Goal: Information Seeking & Learning: Learn about a topic

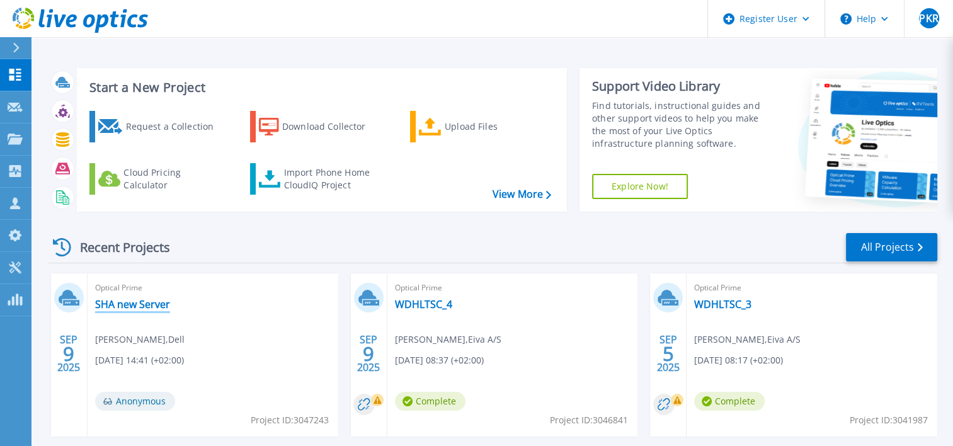
click at [129, 302] on link "SHA new Server" at bounding box center [132, 304] width 75 height 13
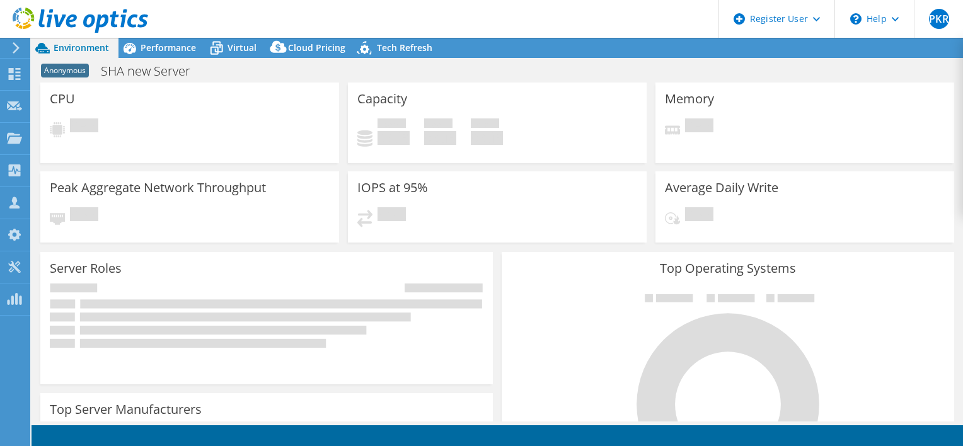
select select "USD"
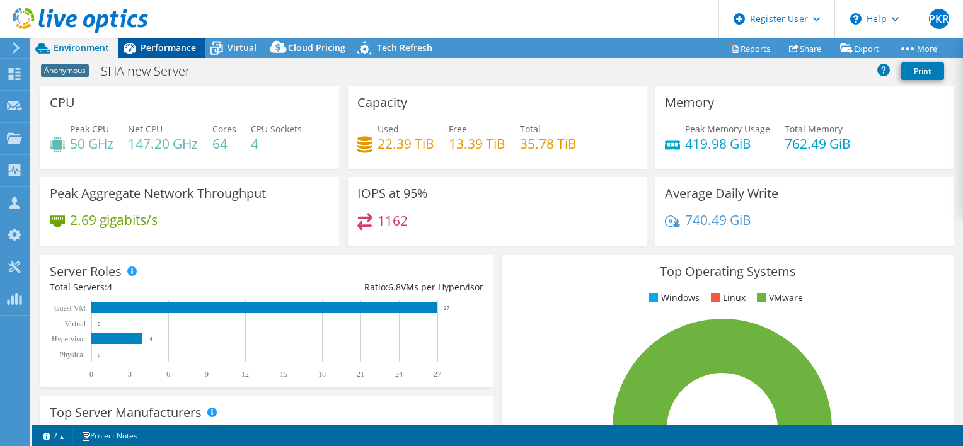
click at [160, 48] on span "Performance" at bounding box center [168, 48] width 55 height 12
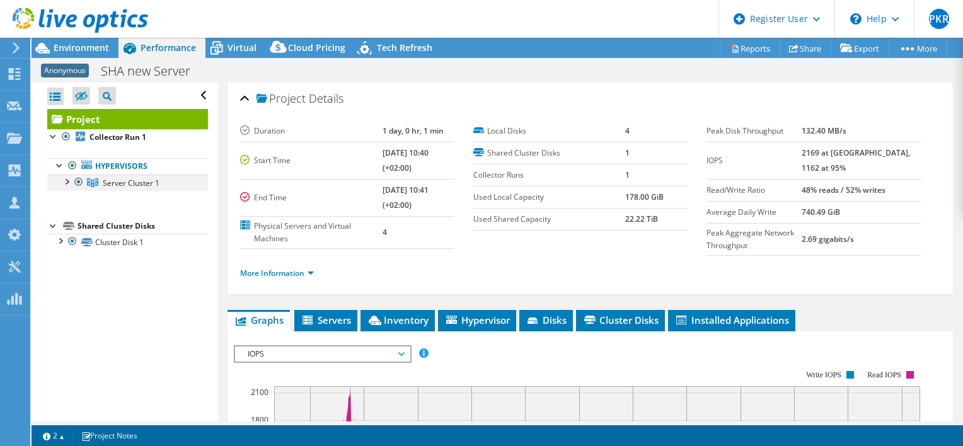
click at [62, 181] on div at bounding box center [66, 181] width 13 height 13
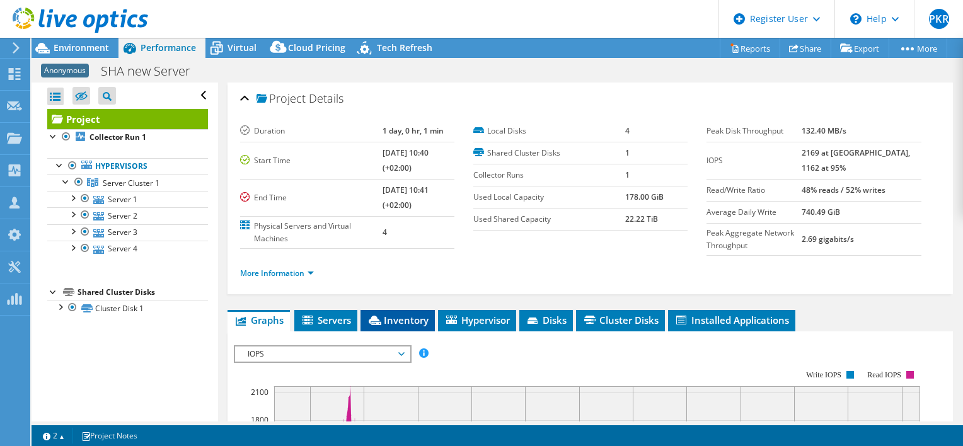
click at [419, 323] on span "Inventory" at bounding box center [398, 320] width 62 height 13
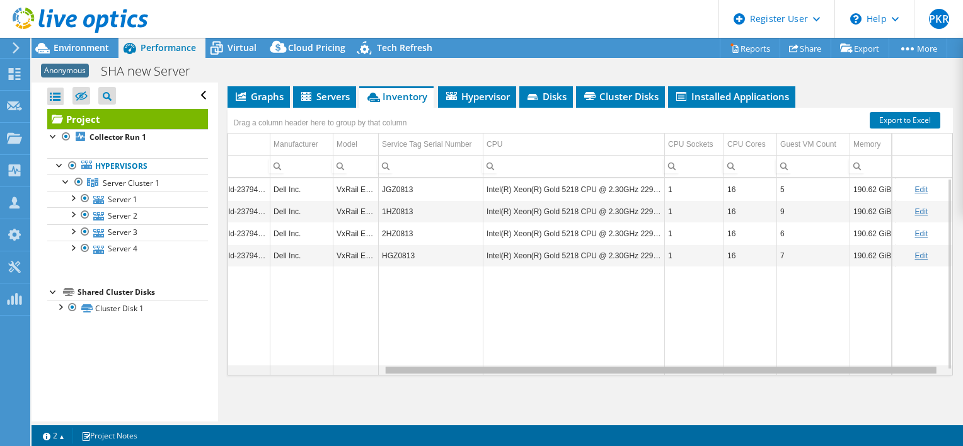
scroll to position [0, 209]
drag, startPoint x: 566, startPoint y: 369, endPoint x: 803, endPoint y: 362, distance: 237.1
click at [803, 362] on body "PKR Dell User Pernille Kobbelgaard Ravnsbak Pernille.Ravnsbaek@Dell.com Dell My…" at bounding box center [481, 223] width 963 height 446
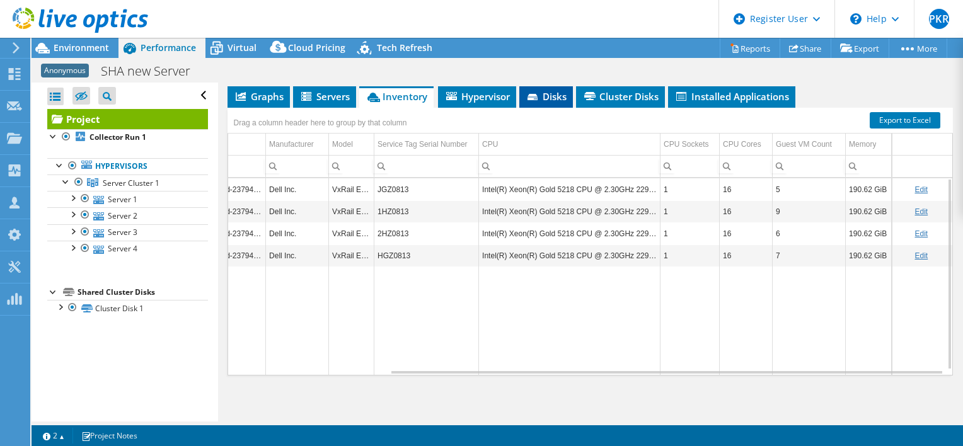
click at [560, 86] on li "Disks" at bounding box center [546, 96] width 54 height 21
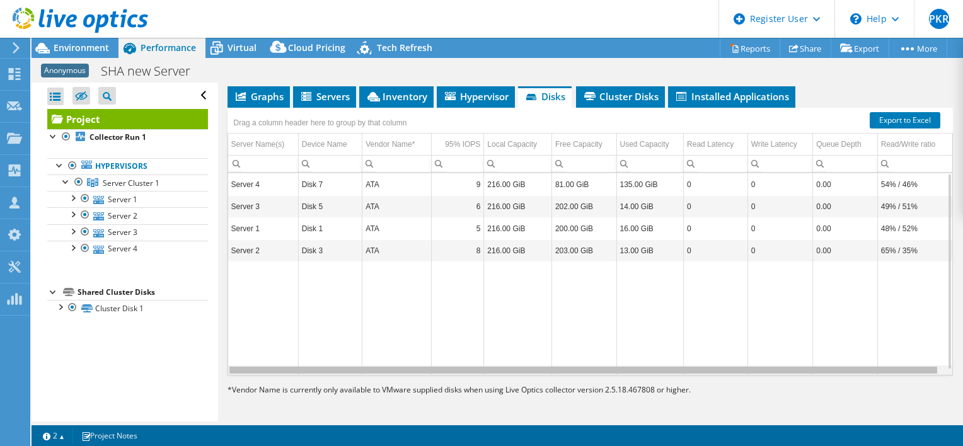
scroll to position [0, 5]
drag, startPoint x: 566, startPoint y: 370, endPoint x: 681, endPoint y: 367, distance: 115.3
click at [681, 367] on body "PKR Dell User Pernille Kobbelgaard Ravnsbak Pernille.Ravnsbaek@Dell.com Dell My…" at bounding box center [481, 223] width 963 height 446
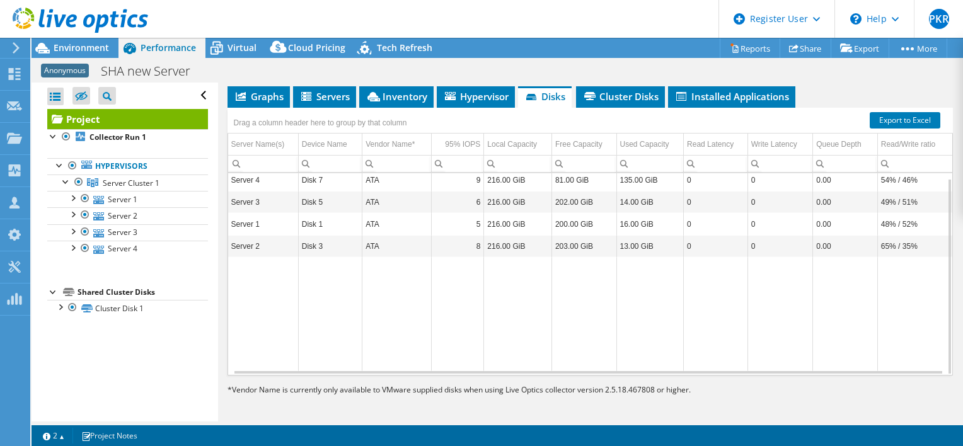
scroll to position [219, 0]
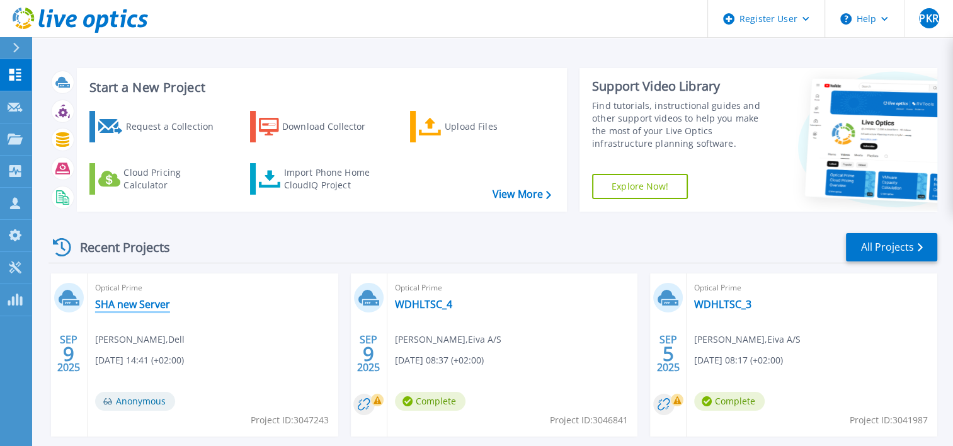
click at [131, 304] on link "SHA new Server" at bounding box center [132, 304] width 75 height 13
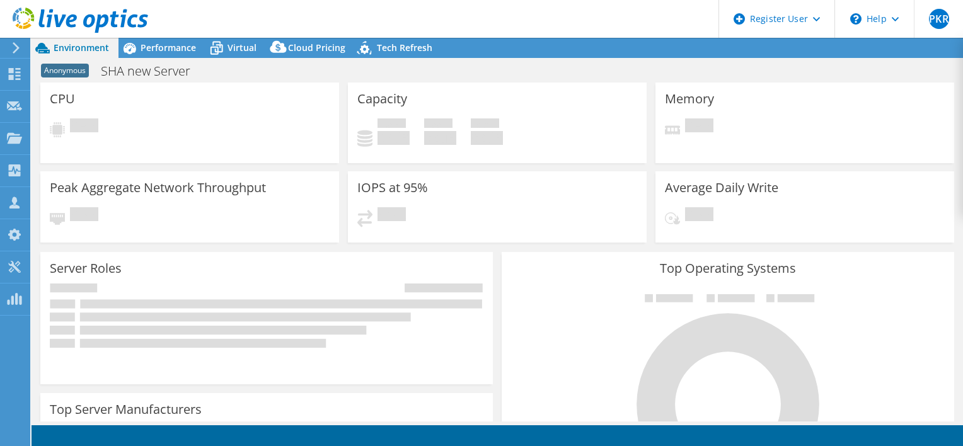
select select "USD"
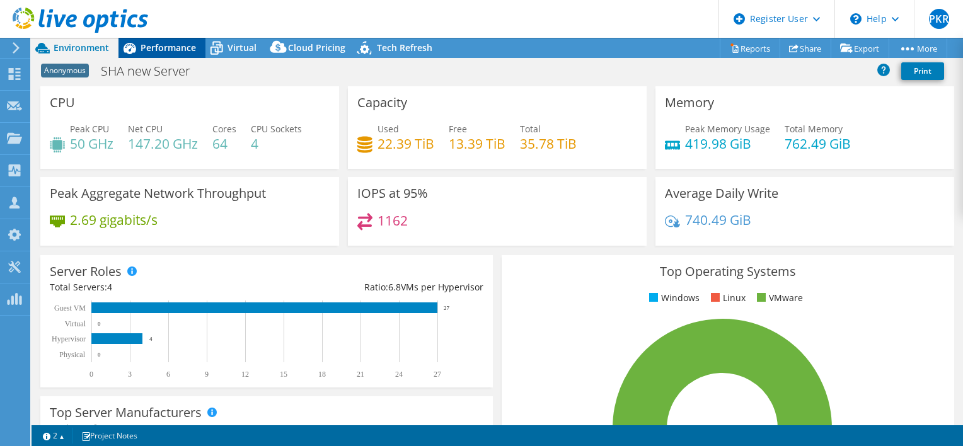
click at [176, 56] on div "Performance" at bounding box center [161, 48] width 87 height 20
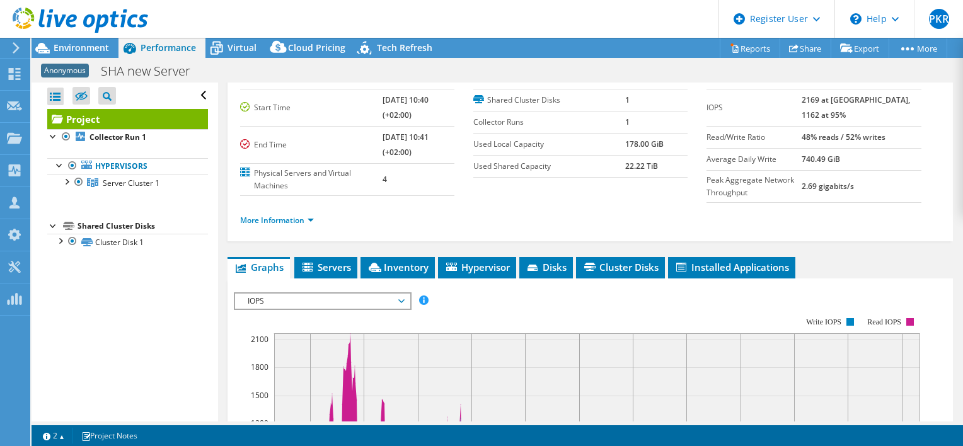
scroll to position [38, 0]
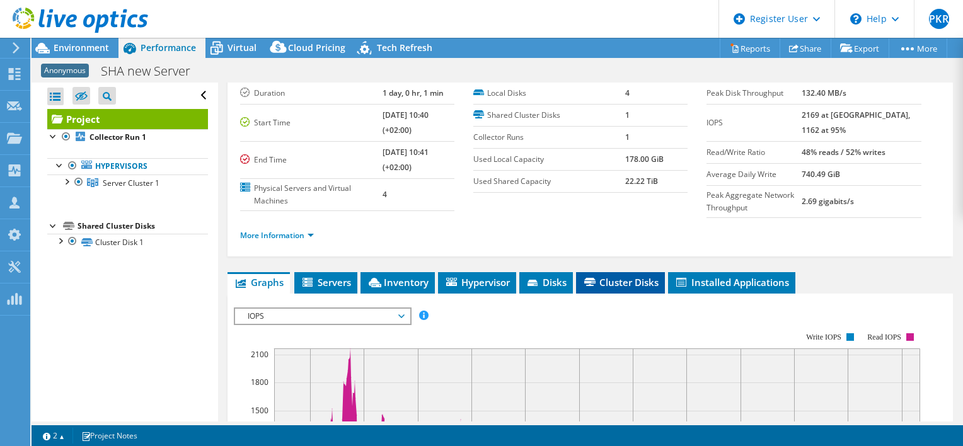
click at [637, 284] on span "Cluster Disks" at bounding box center [620, 282] width 76 height 13
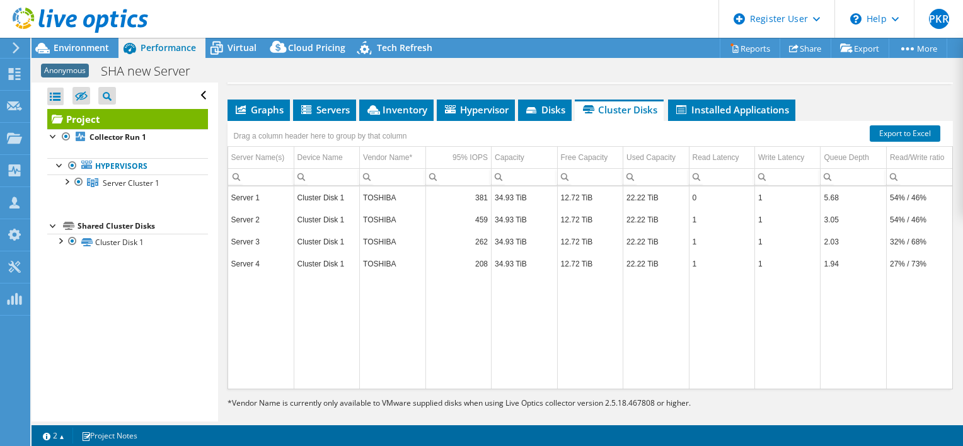
scroll to position [212, 0]
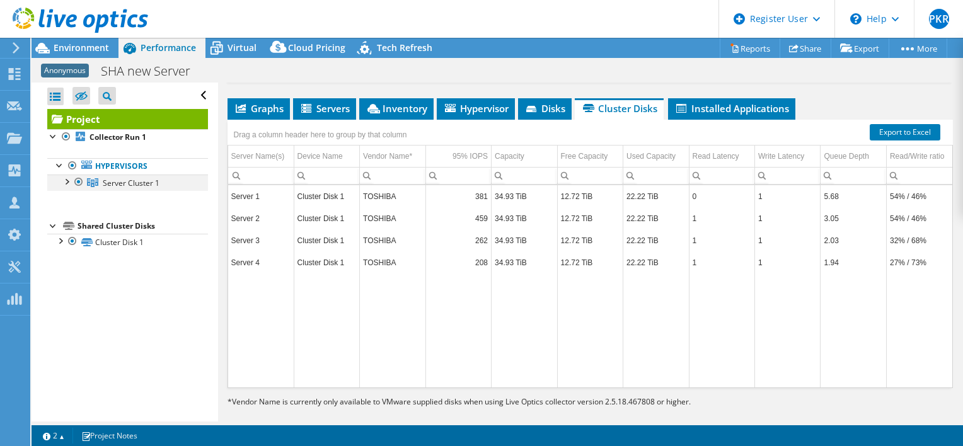
click at [65, 179] on div at bounding box center [66, 181] width 13 height 13
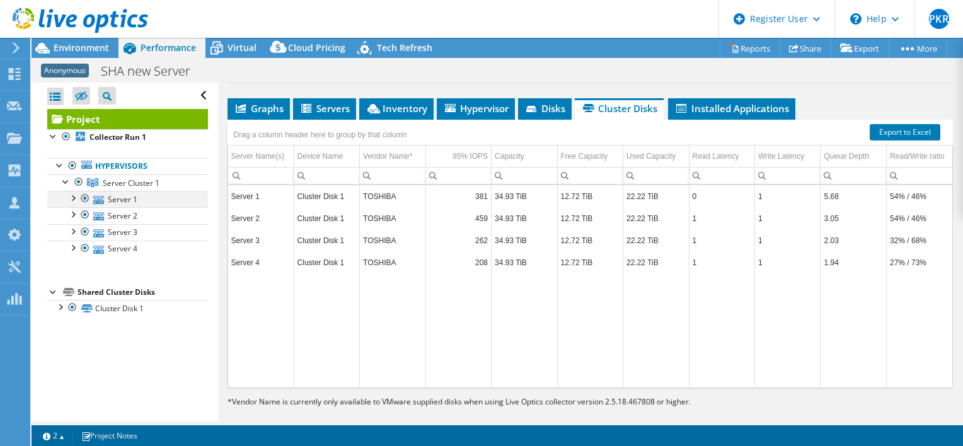
click at [74, 199] on div at bounding box center [72, 197] width 13 height 13
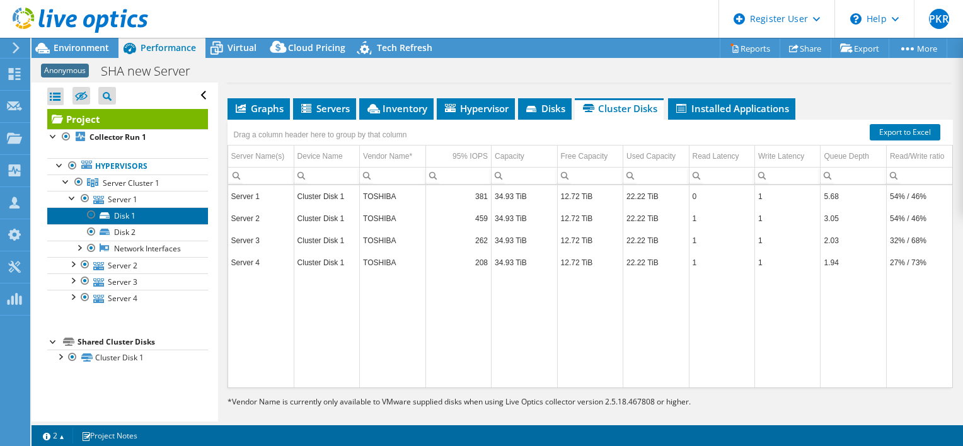
click at [124, 215] on link "Disk 1" at bounding box center [127, 215] width 161 height 16
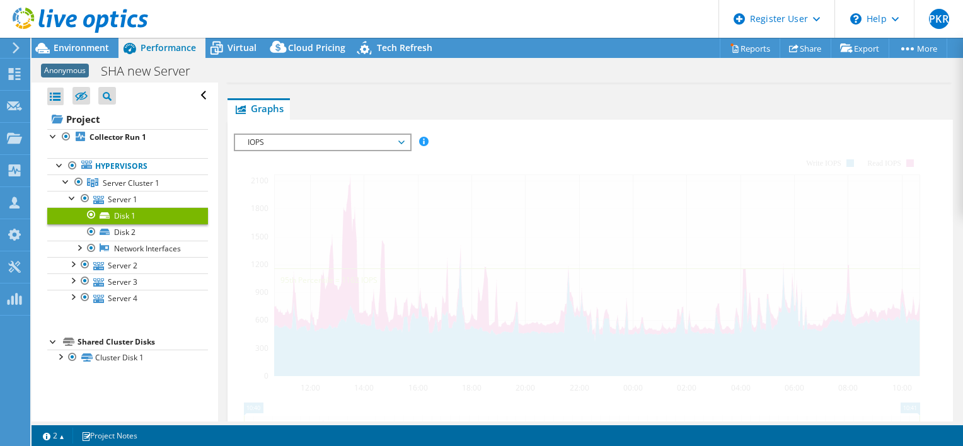
scroll to position [196, 0]
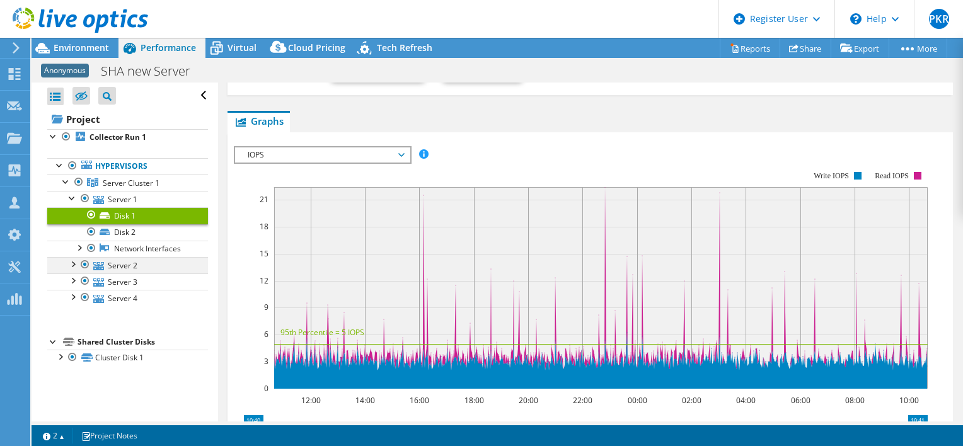
click at [74, 262] on div at bounding box center [72, 263] width 13 height 13
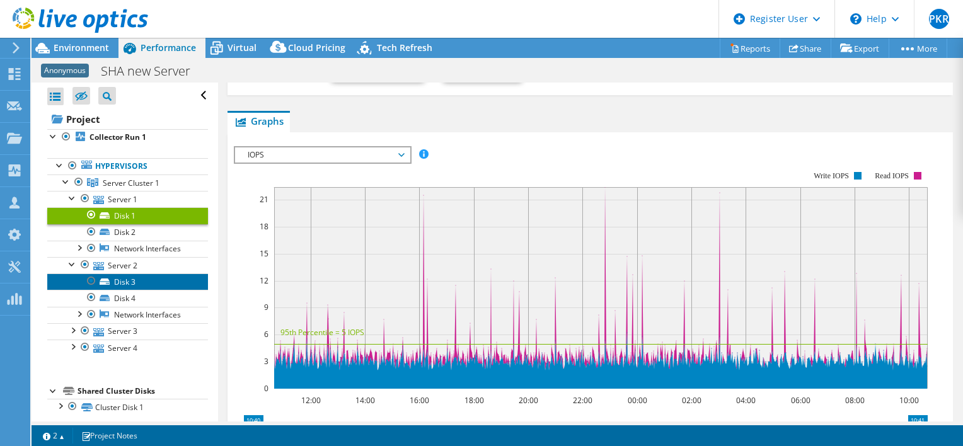
click at [128, 277] on link "Disk 3" at bounding box center [127, 281] width 161 height 16
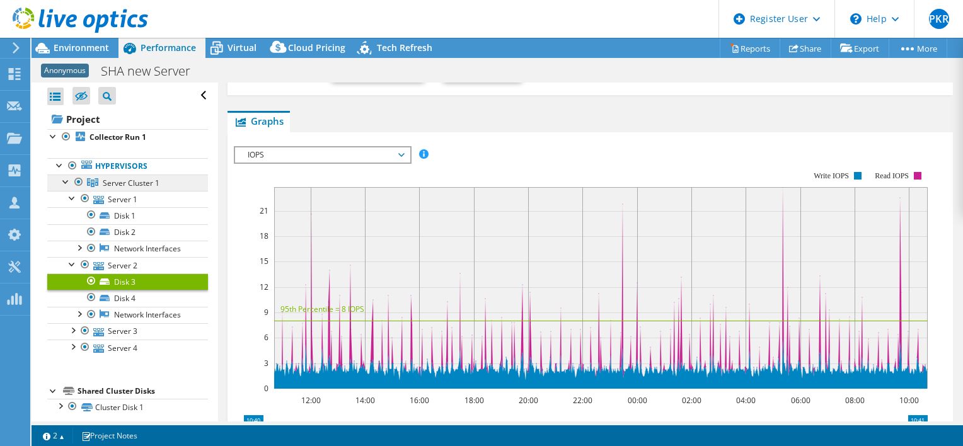
click at [115, 188] on link "Server Cluster 1" at bounding box center [127, 183] width 161 height 16
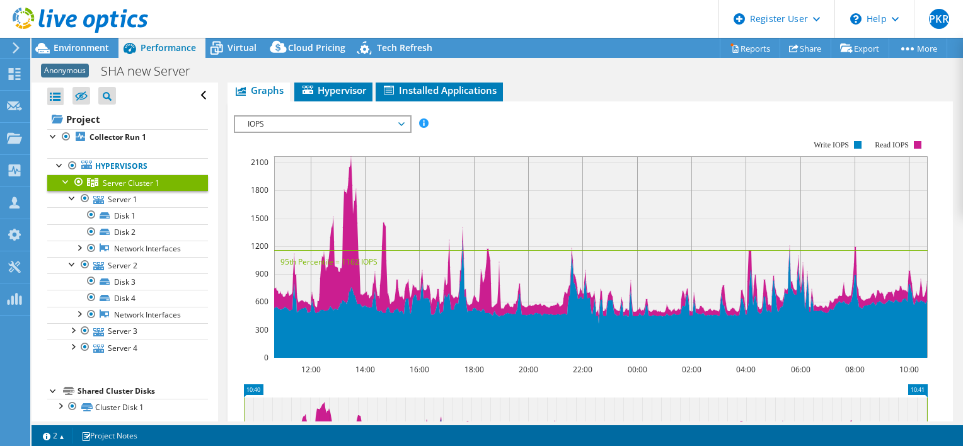
scroll to position [168, 0]
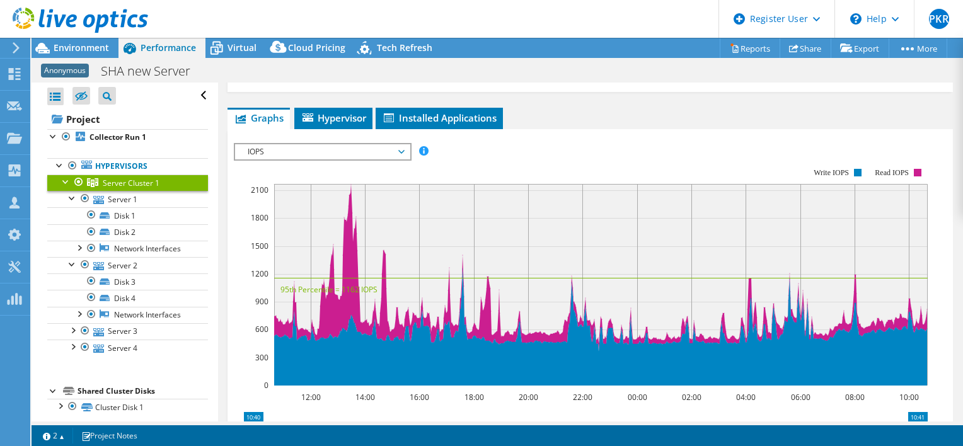
click at [297, 144] on span "IOPS" at bounding box center [322, 151] width 162 height 15
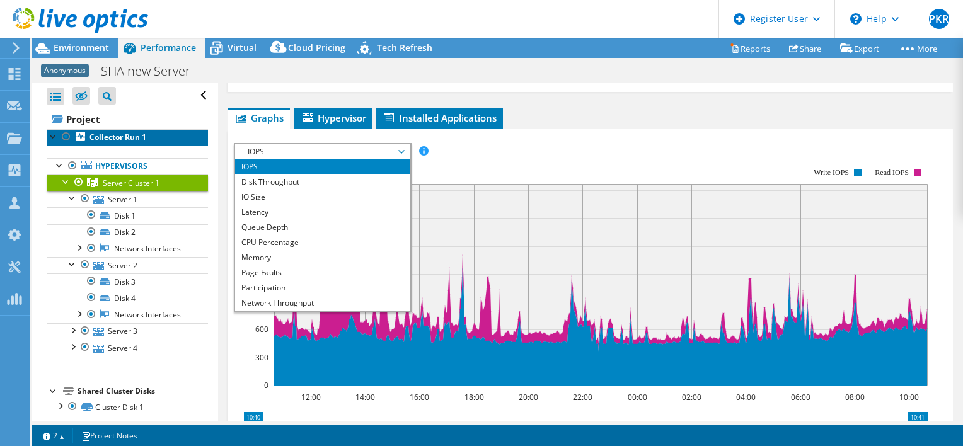
click at [93, 135] on b "Collector Run 1" at bounding box center [117, 137] width 57 height 11
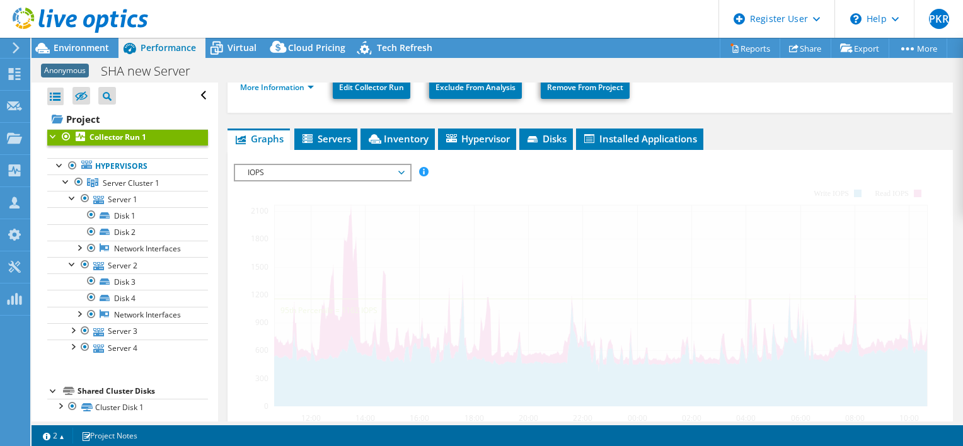
scroll to position [199, 0]
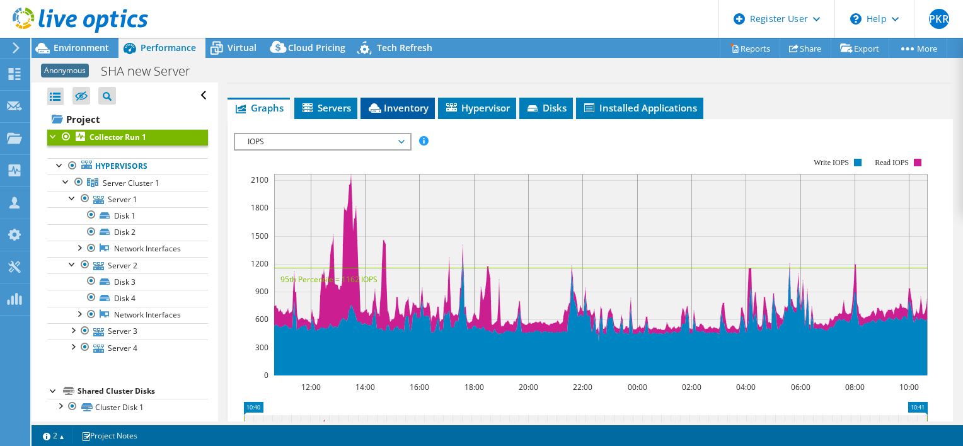
click at [401, 101] on span "Inventory" at bounding box center [398, 107] width 62 height 13
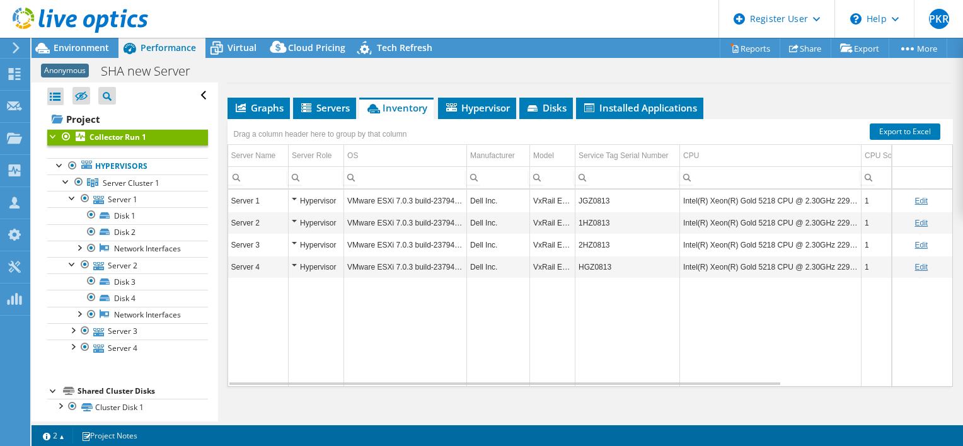
click at [295, 197] on div "Hypervisor" at bounding box center [316, 200] width 49 height 15
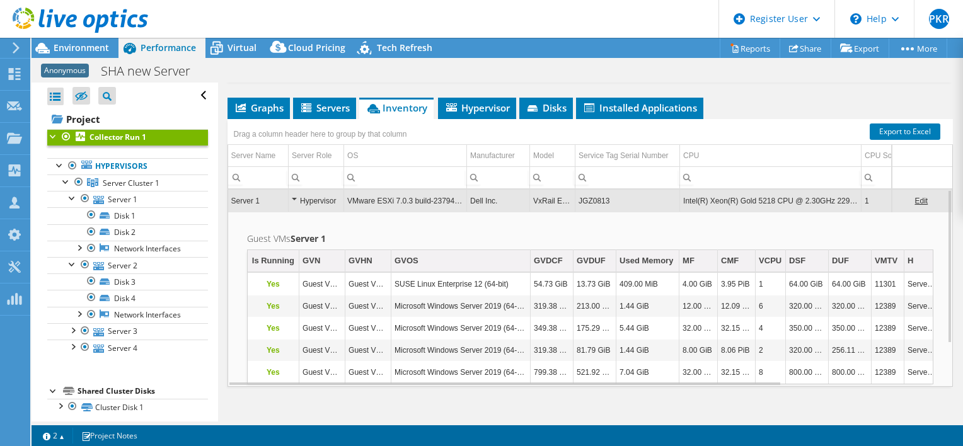
click at [526, 226] on td "Guest VMs Server 1 Is Running GVN GVHN GVOS GVDCF GVDUF Used Memory MF CMF VCPU…" at bounding box center [590, 308] width 724 height 192
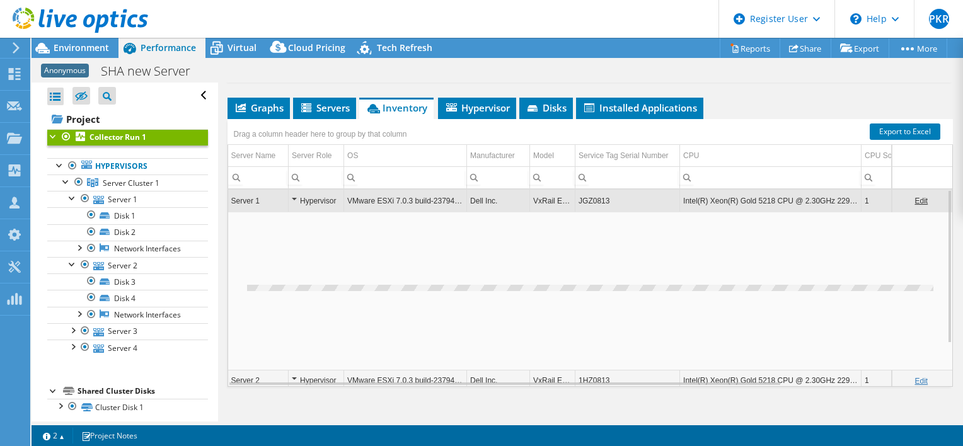
click at [526, 226] on td "Data grid" at bounding box center [590, 291] width 724 height 158
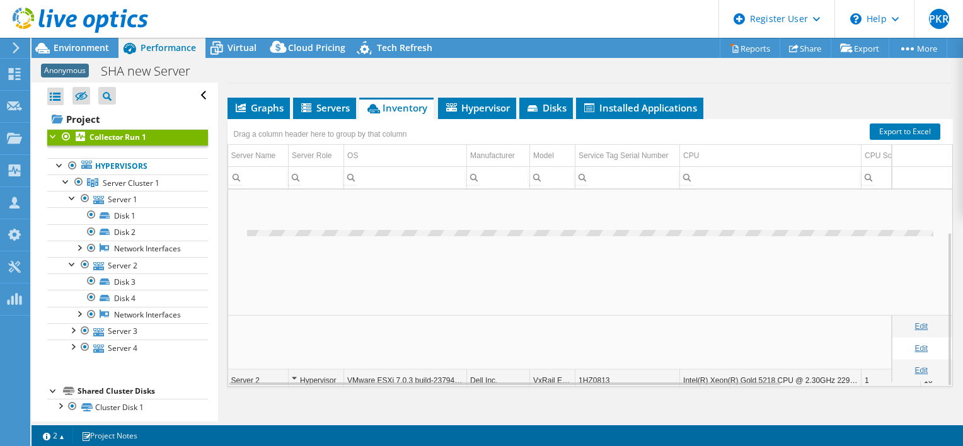
scroll to position [210, 0]
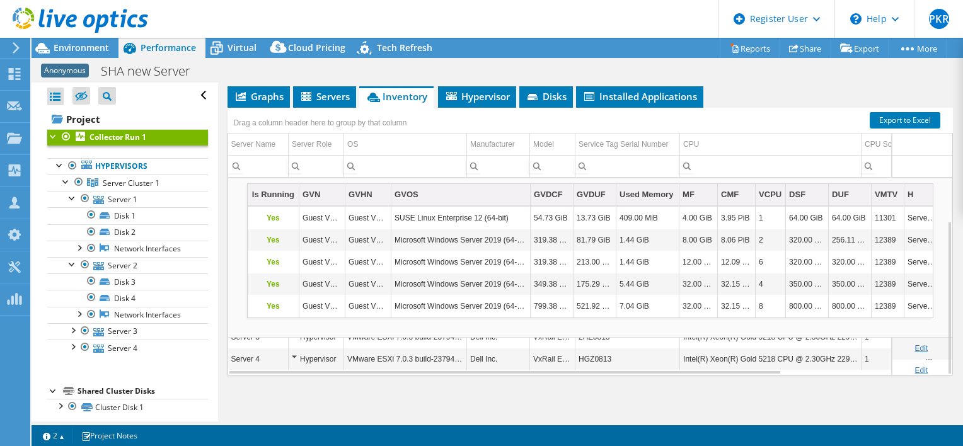
drag, startPoint x: 957, startPoint y: 401, endPoint x: 677, endPoint y: 381, distance: 280.5
click at [677, 381] on div "Graphs Servers Inventory Hypervisor Disks Cluster Disks Installed Applications …" at bounding box center [589, 243] width 725 height 315
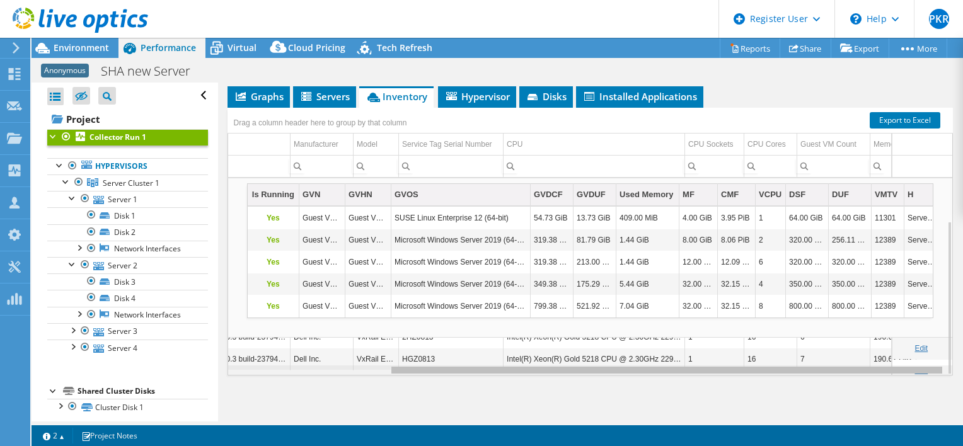
scroll to position [54, 0]
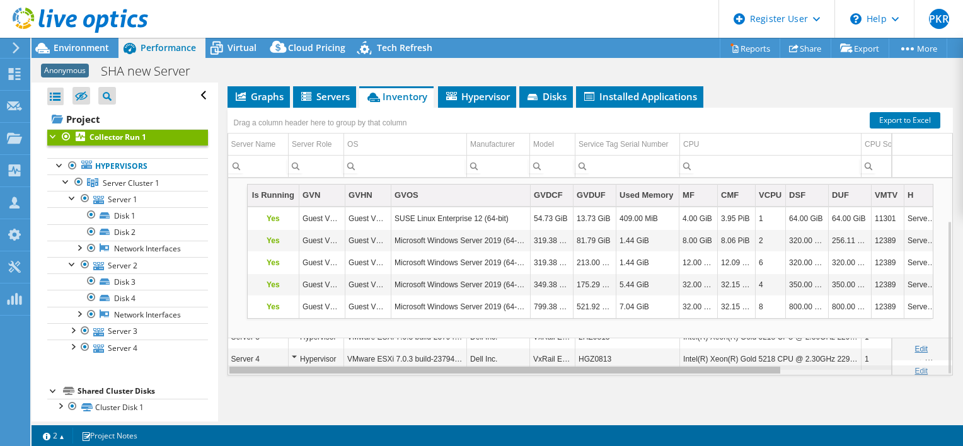
drag, startPoint x: 666, startPoint y: 369, endPoint x: 510, endPoint y: 360, distance: 155.9
click at [510, 360] on body "PKR Dell User Pernille Kobbelgaard Ravnsbak Pernille.Ravnsbaek@Dell.com Dell My…" at bounding box center [481, 223] width 963 height 446
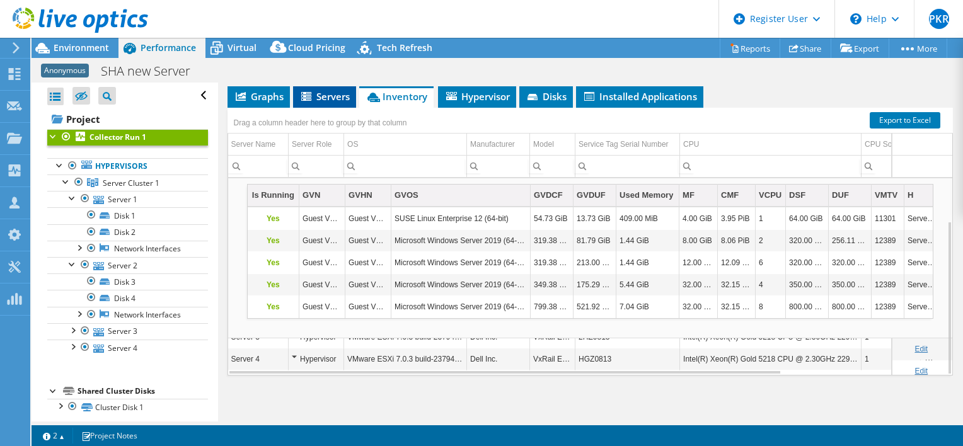
click at [320, 86] on li "Servers" at bounding box center [324, 96] width 63 height 21
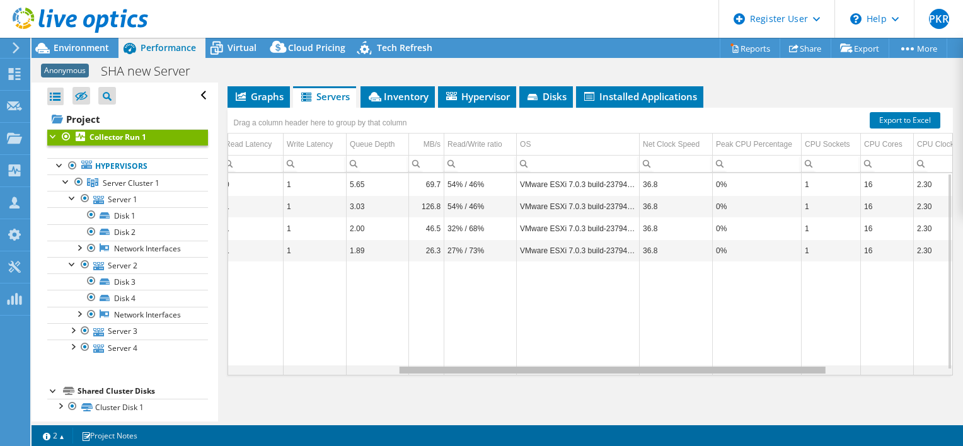
scroll to position [0, 0]
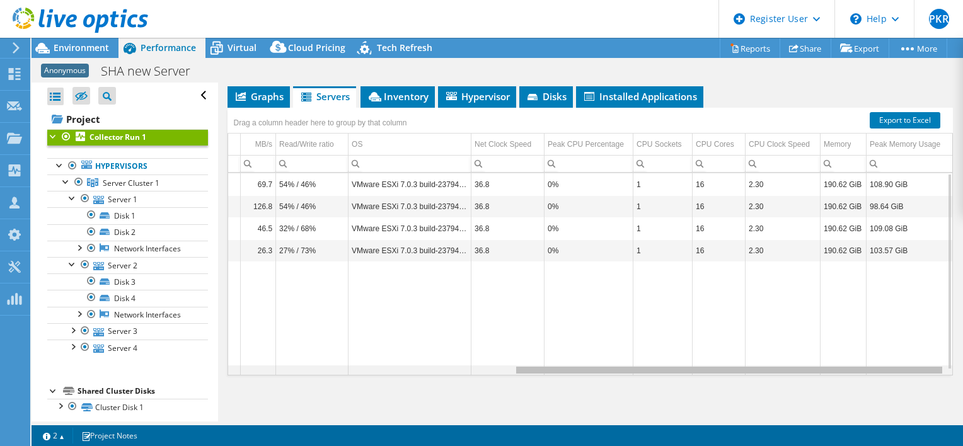
drag, startPoint x: 548, startPoint y: 370, endPoint x: 900, endPoint y: 355, distance: 352.5
click at [900, 355] on body "PKR Dell User Pernille Kobbelgaard Ravnsbak Pernille.Ravnsbaek@Dell.com Dell My…" at bounding box center [481, 223] width 963 height 446
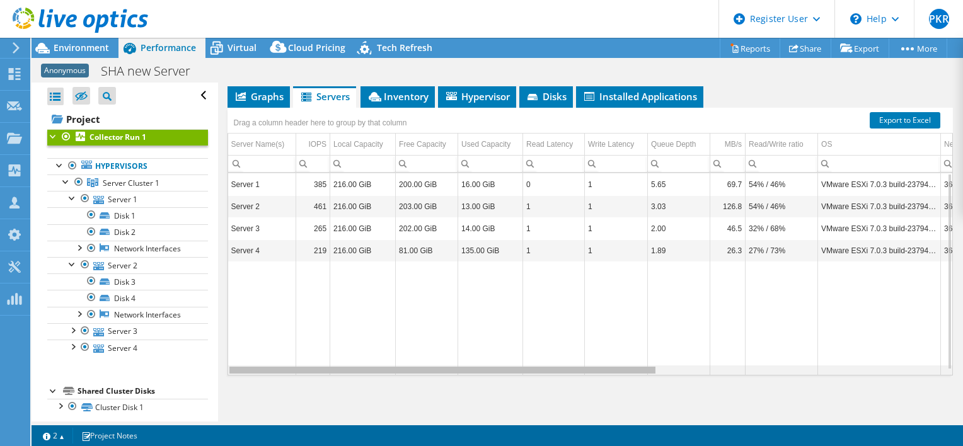
drag, startPoint x: 723, startPoint y: 367, endPoint x: 411, endPoint y: 362, distance: 312.6
click at [411, 362] on body "PKR Dell User Pernille Kobbelgaard Ravnsbak Pernille.Ravnsbaek@Dell.com Dell My…" at bounding box center [481, 223] width 963 height 446
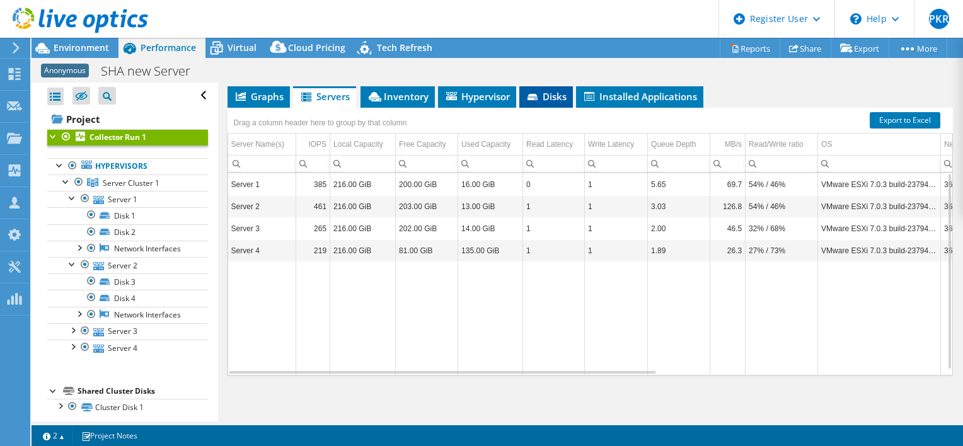
click at [539, 100] on icon at bounding box center [533, 98] width 13 height 8
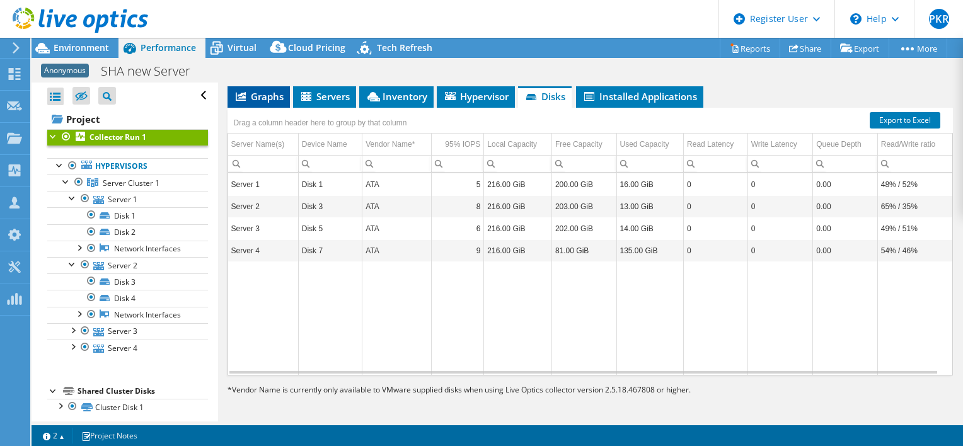
click at [265, 101] on li "Graphs" at bounding box center [258, 96] width 62 height 21
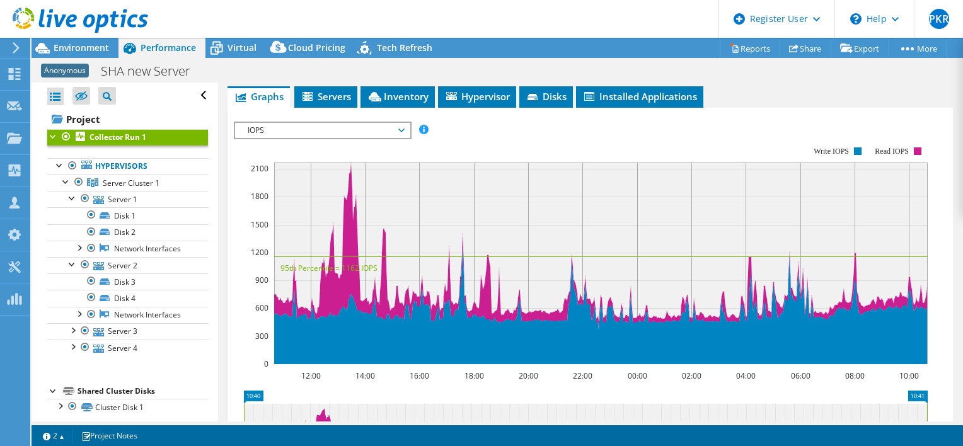
click at [313, 132] on span "IOPS" at bounding box center [322, 130] width 162 height 15
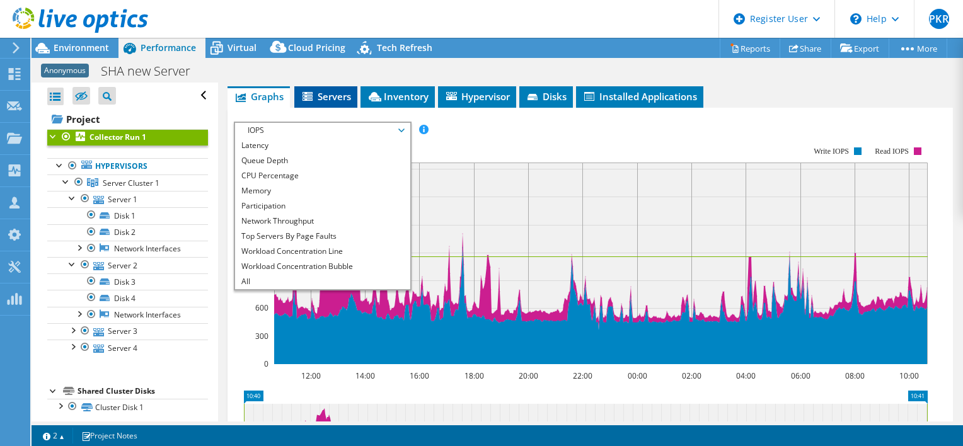
click at [306, 96] on icon at bounding box center [308, 97] width 13 height 11
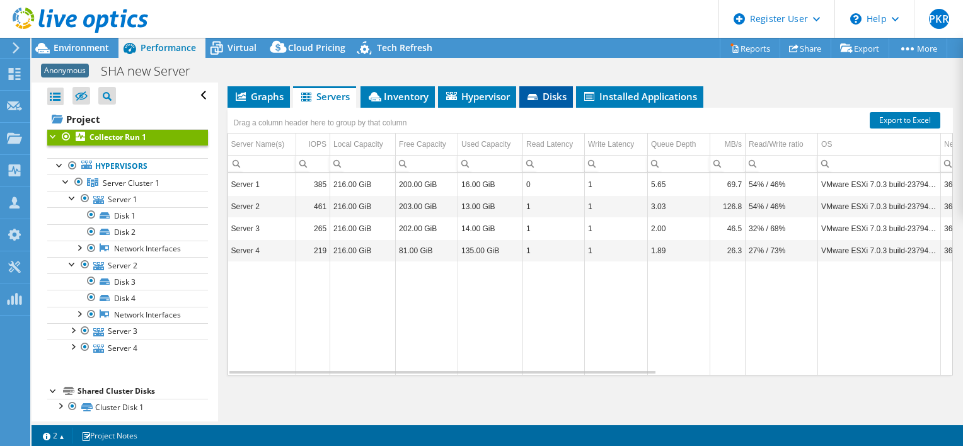
click at [553, 95] on span "Disks" at bounding box center [546, 96] width 41 height 13
